Goal: Task Accomplishment & Management: Manage account settings

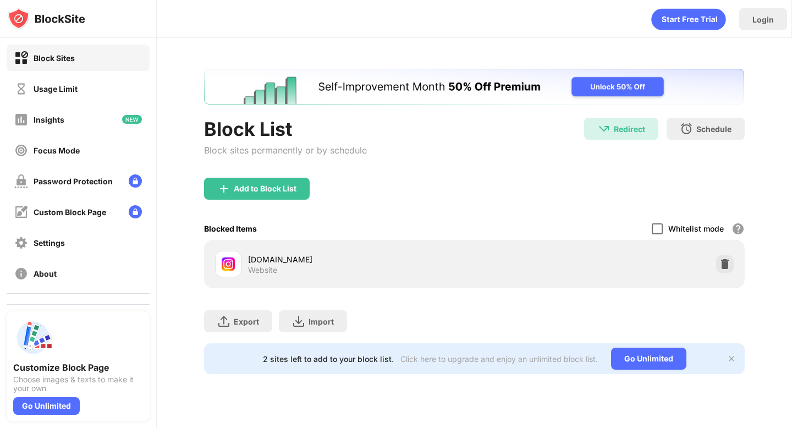
click at [660, 227] on div at bounding box center [657, 228] width 11 height 11
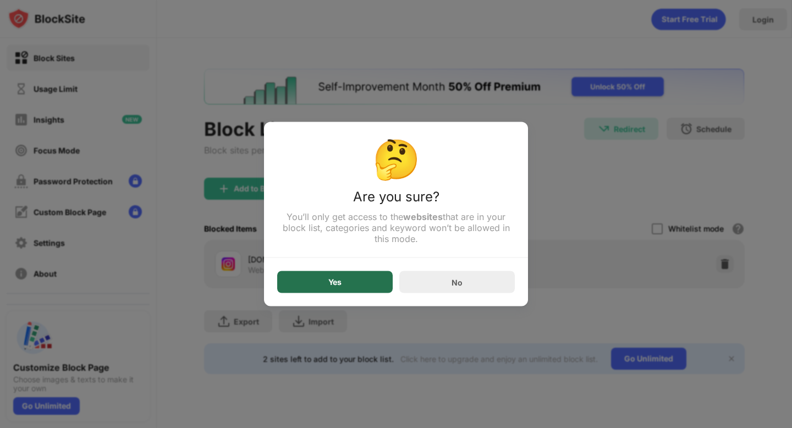
click at [349, 283] on div "Yes" at bounding box center [335, 282] width 116 height 22
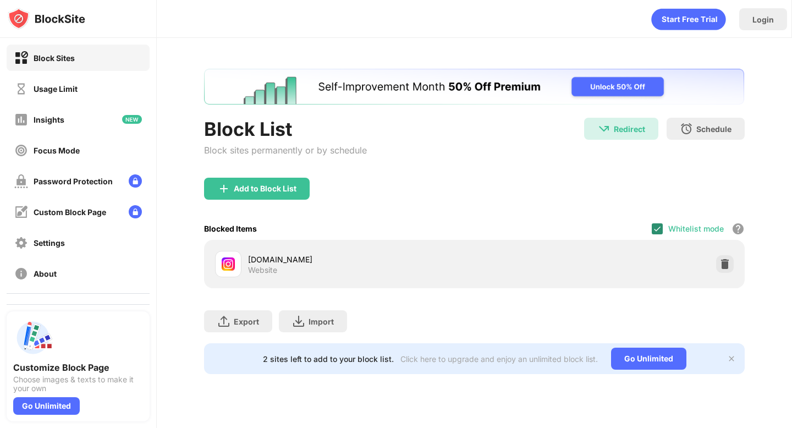
click at [657, 228] on img at bounding box center [657, 228] width 9 height 9
click at [657, 229] on div at bounding box center [657, 228] width 11 height 11
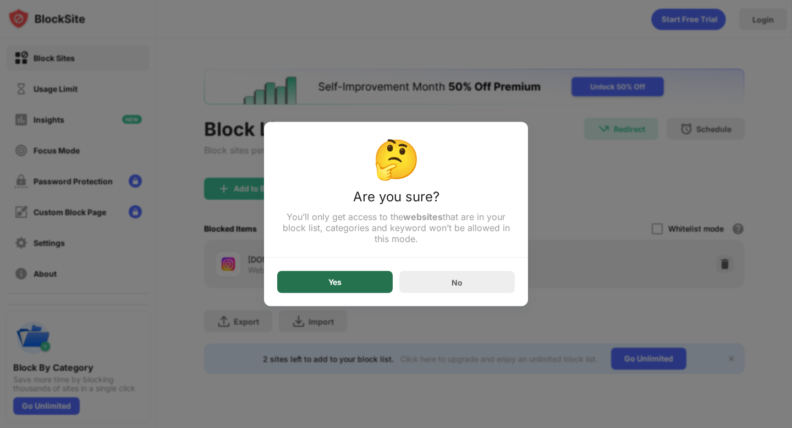
click at [374, 289] on div "Yes" at bounding box center [335, 282] width 116 height 22
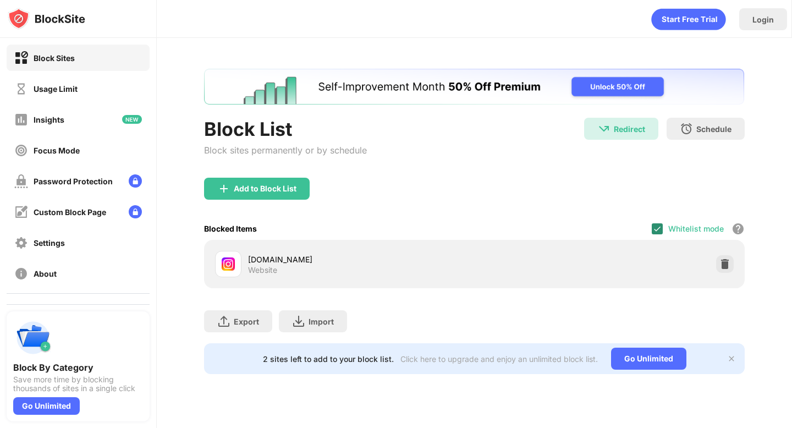
click at [658, 228] on img at bounding box center [657, 228] width 9 height 9
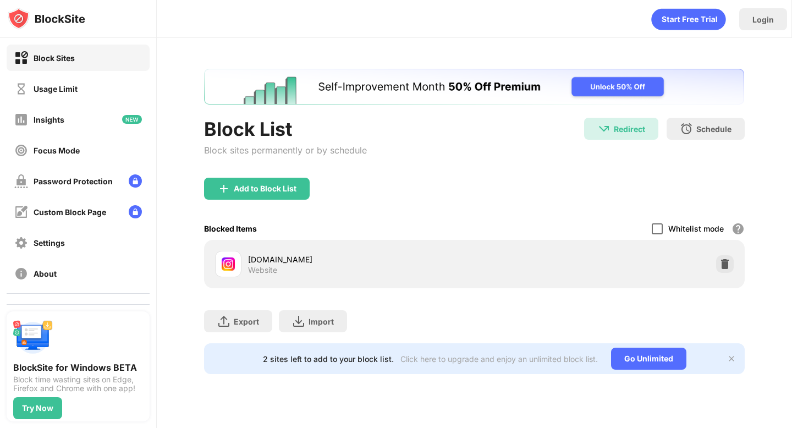
click at [655, 228] on div at bounding box center [657, 228] width 11 height 11
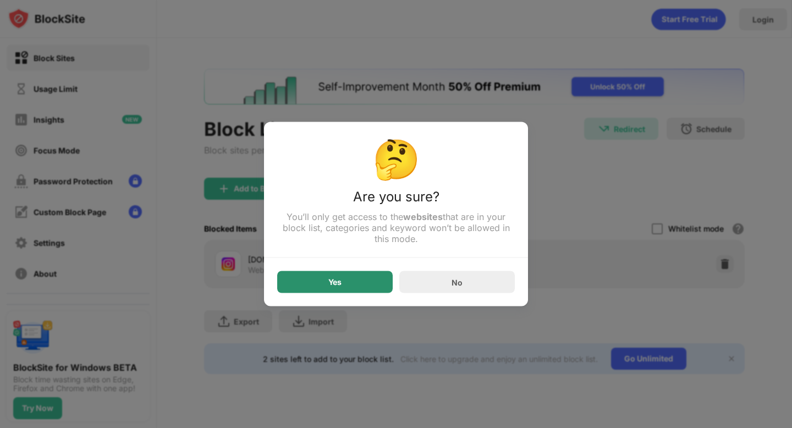
click at [375, 291] on div "Yes" at bounding box center [335, 282] width 116 height 22
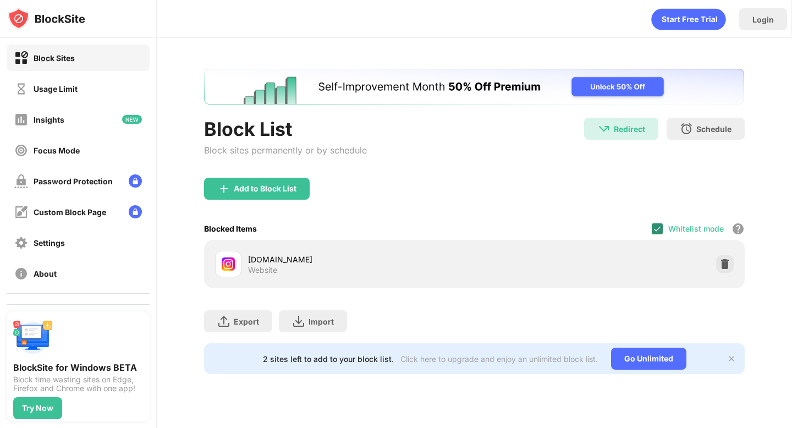
click at [663, 226] on div at bounding box center [657, 228] width 11 height 11
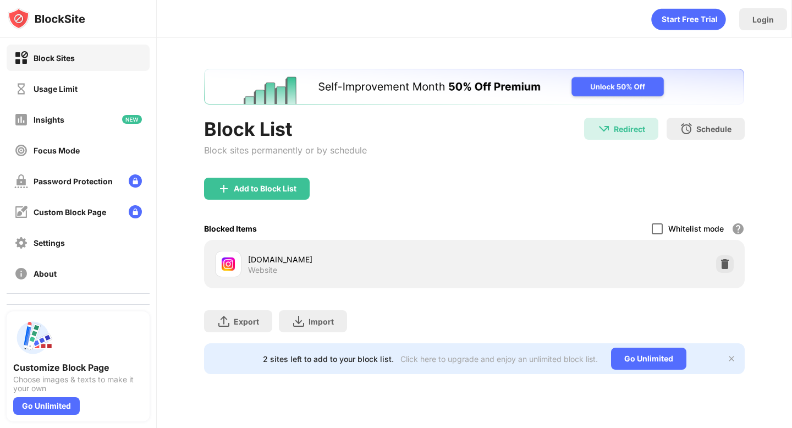
click at [655, 228] on div at bounding box center [657, 228] width 11 height 11
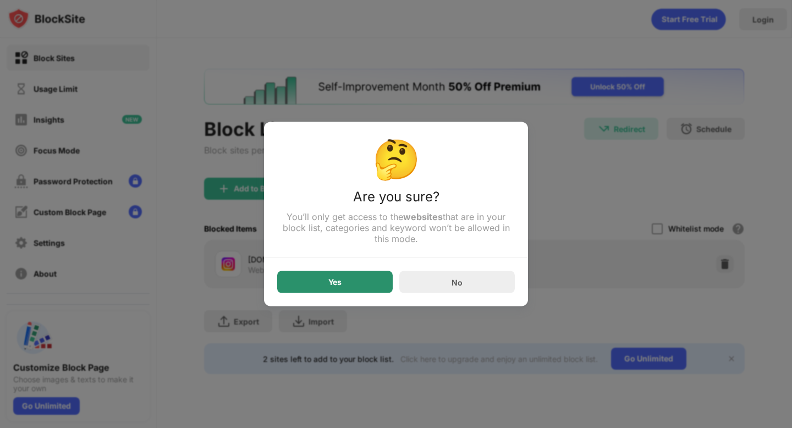
click at [334, 289] on div "Yes" at bounding box center [335, 282] width 116 height 22
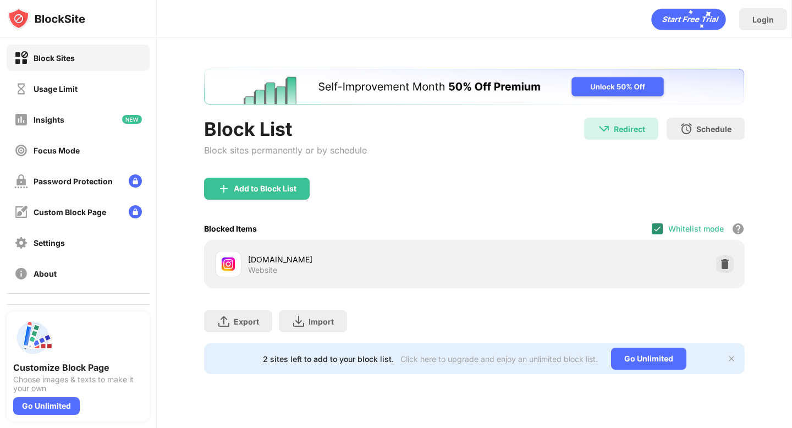
click at [658, 228] on img at bounding box center [657, 228] width 9 height 9
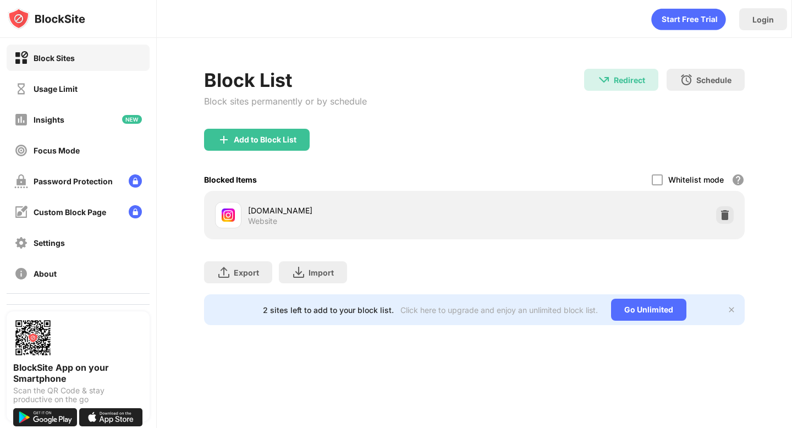
click at [657, 168] on div "Add to Block List" at bounding box center [474, 149] width 540 height 40
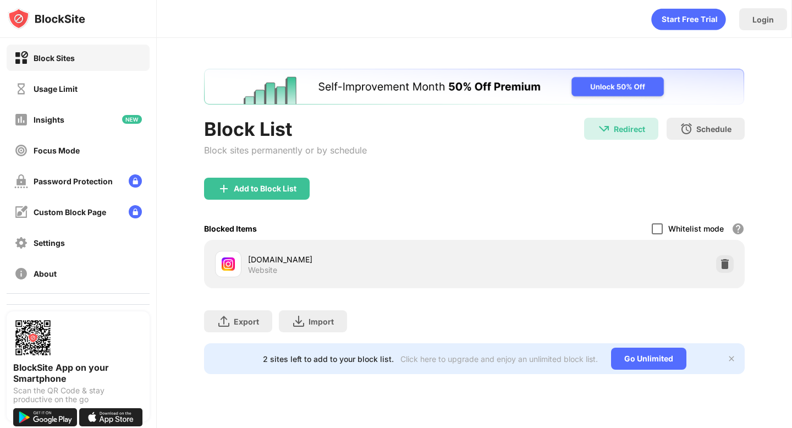
click at [658, 227] on div at bounding box center [657, 228] width 11 height 11
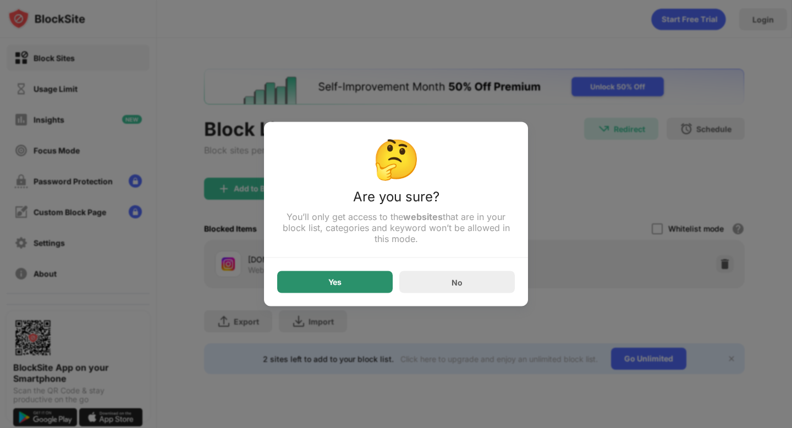
click at [379, 284] on div "Yes" at bounding box center [335, 282] width 116 height 22
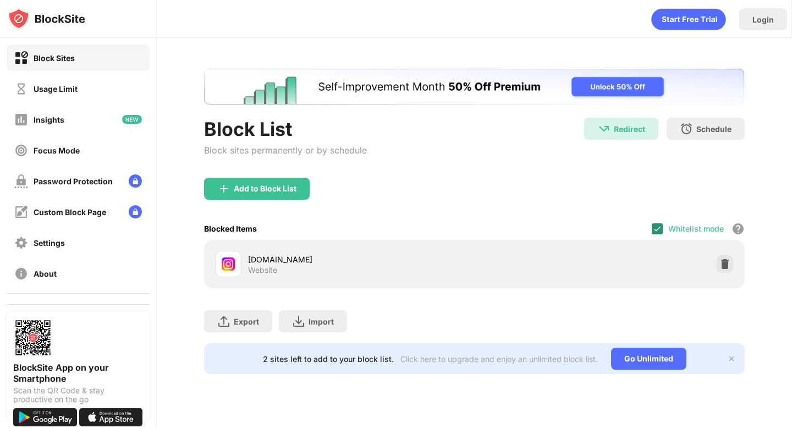
click at [656, 230] on img at bounding box center [657, 228] width 9 height 9
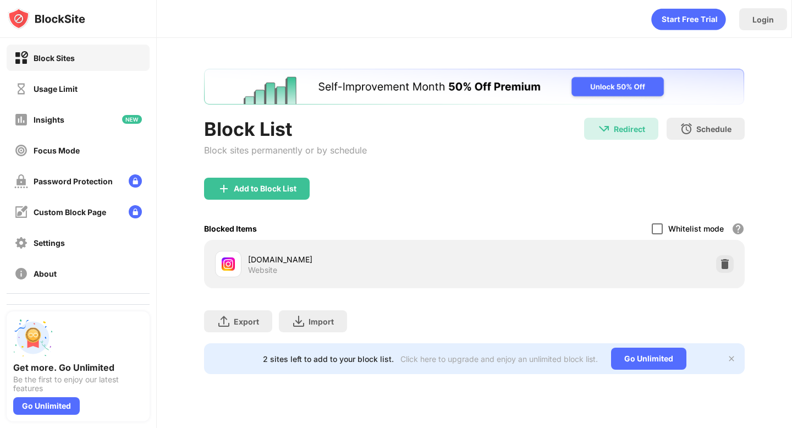
click at [658, 224] on div at bounding box center [657, 228] width 11 height 11
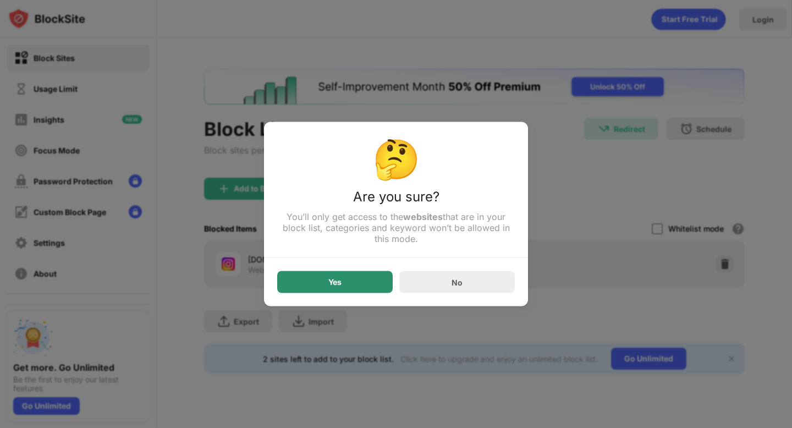
click at [354, 292] on div "Yes" at bounding box center [335, 282] width 116 height 22
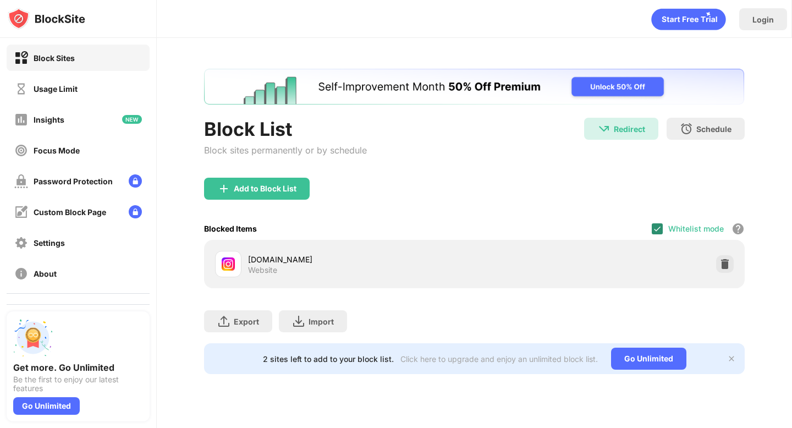
click at [659, 232] on img at bounding box center [657, 228] width 9 height 9
